Goal: Task Accomplishment & Management: Use online tool/utility

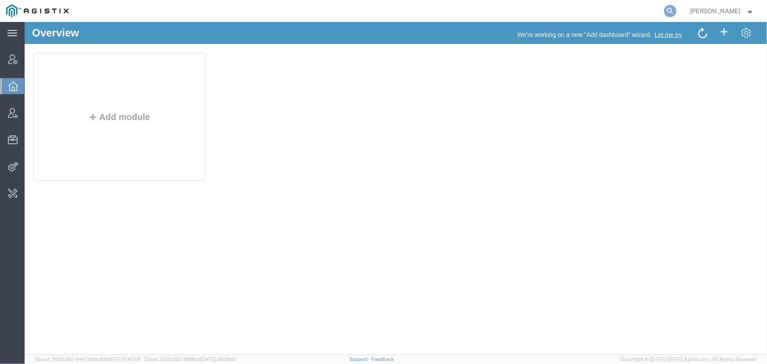
click at [668, 12] on icon at bounding box center [670, 11] width 12 height 12
type input "42779037"
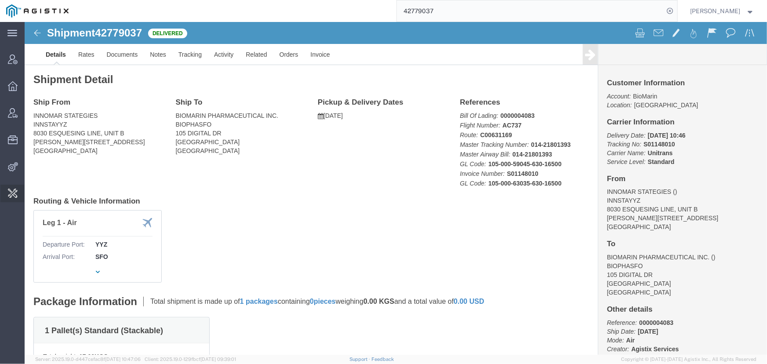
click at [0, 0] on span "Change Carrier" at bounding box center [0, 0] width 0 height 0
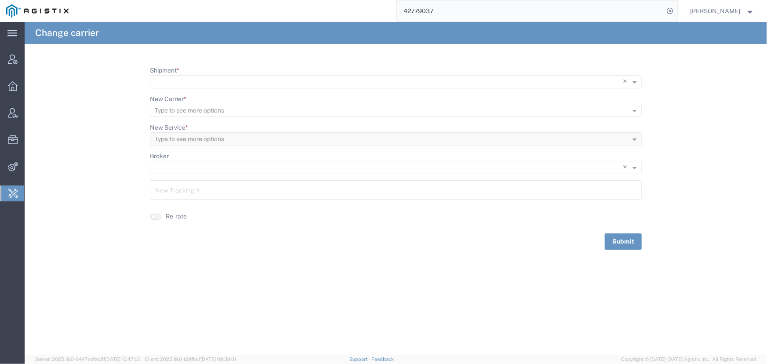
click at [170, 79] on input "Shipment *" at bounding box center [378, 82] width 446 height 12
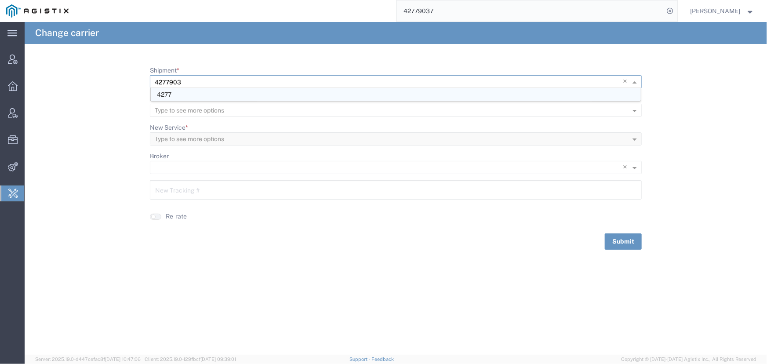
type input "42779037"
click at [170, 92] on span "42779037" at bounding box center [173, 94] width 32 height 7
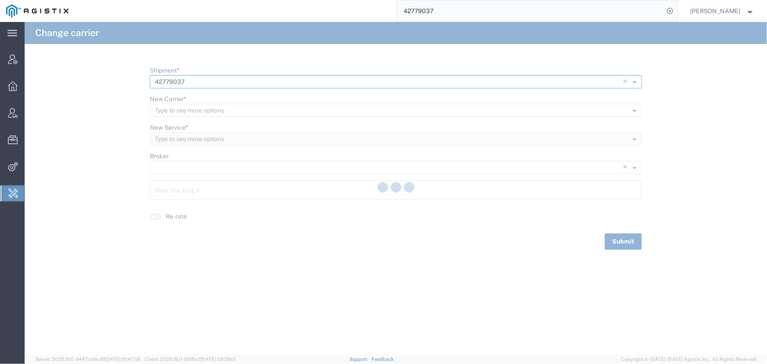
type input "S01148010"
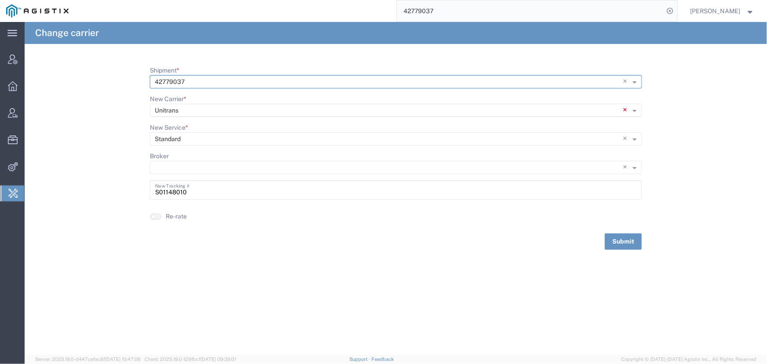
click at [625, 112] on span "×" at bounding box center [626, 110] width 7 height 13
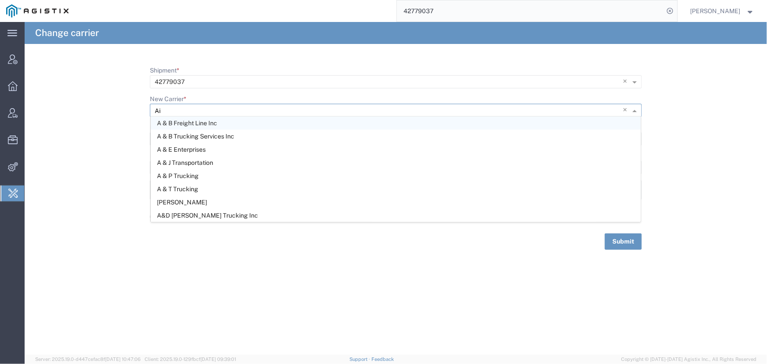
type input "Ait"
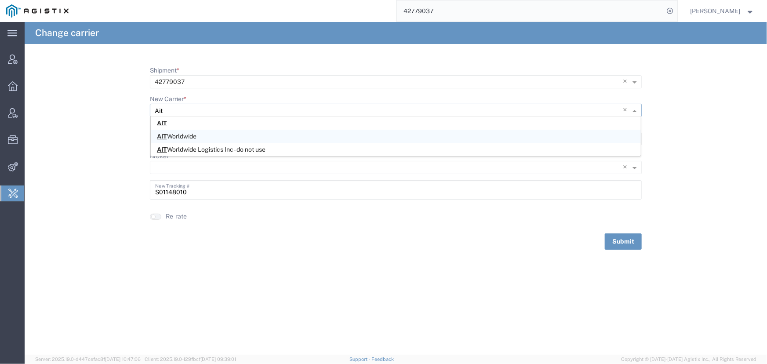
click at [180, 137] on span "AIT Worldwide" at bounding box center [177, 136] width 40 height 7
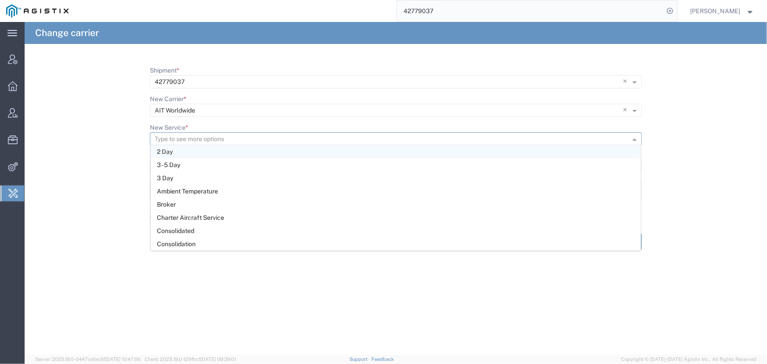
click at [191, 141] on input "New Service *" at bounding box center [381, 139] width 453 height 12
click at [167, 167] on span "3 - 5 Day" at bounding box center [168, 164] width 23 height 7
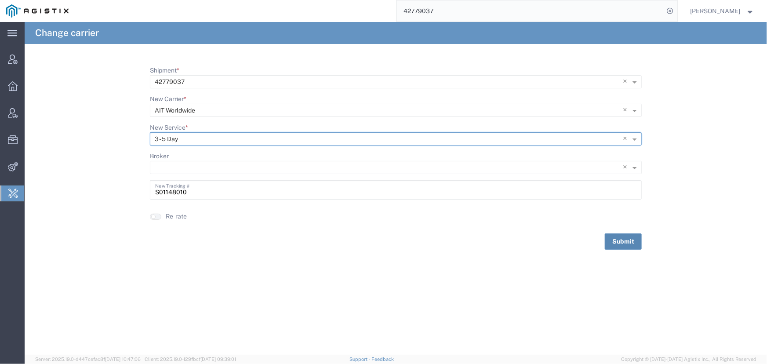
click at [631, 246] on button "Submit" at bounding box center [623, 241] width 37 height 16
